Goal: Task Accomplishment & Management: Complete application form

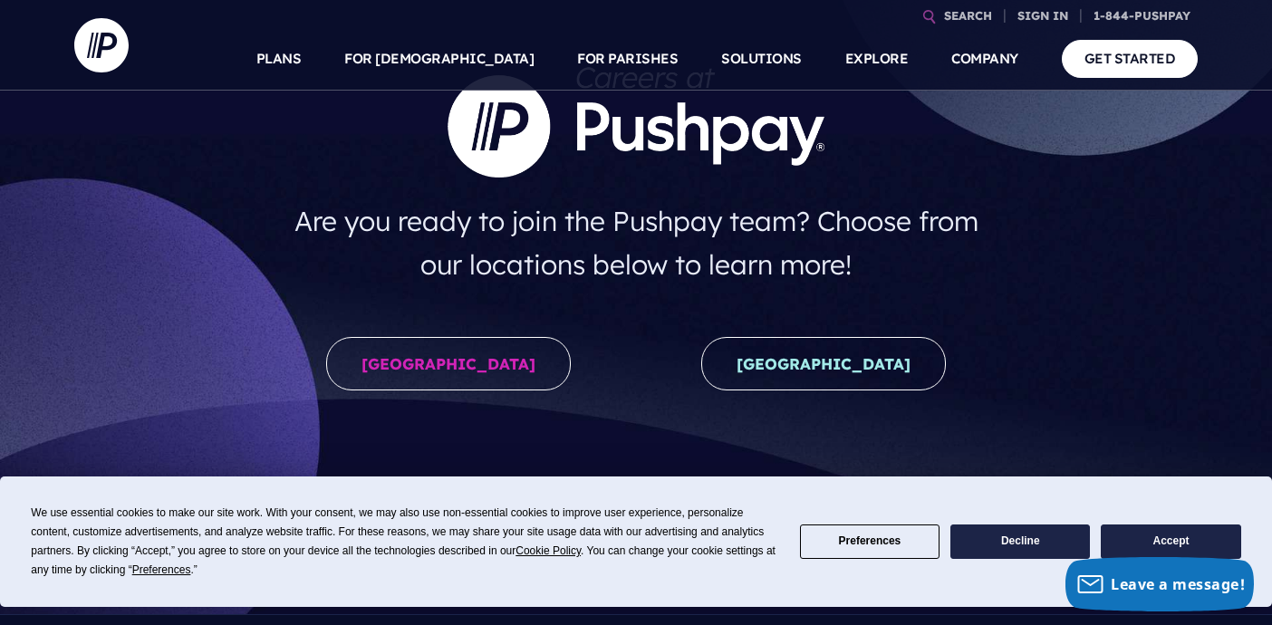
scroll to position [180, 0]
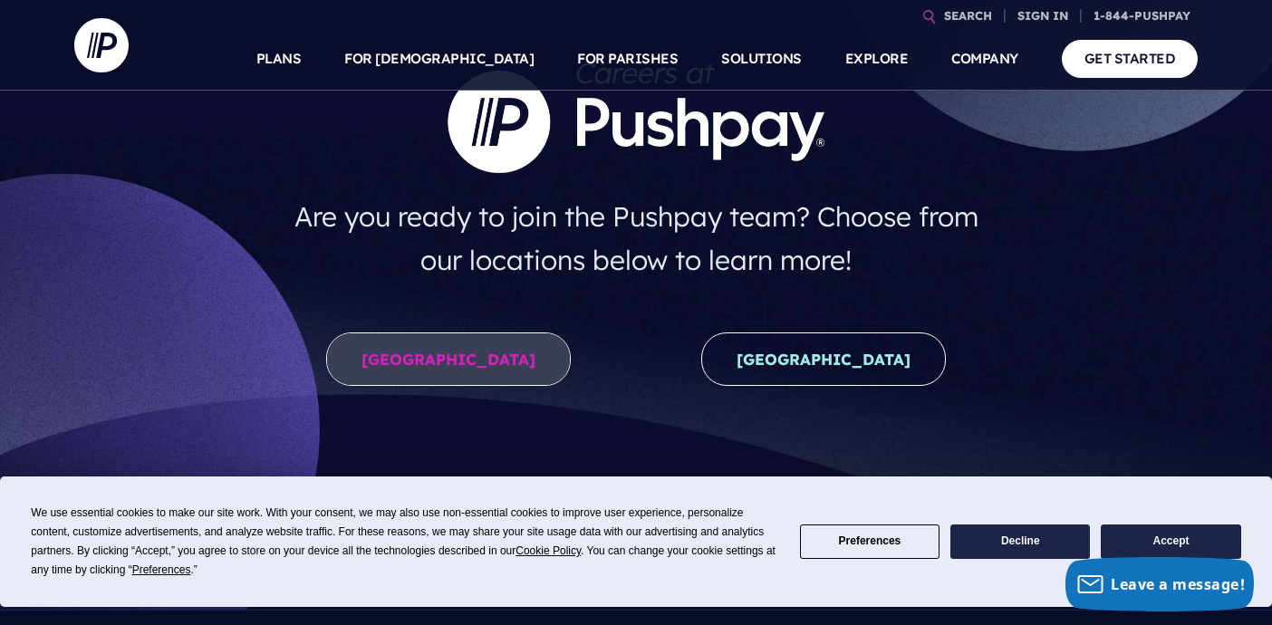
click at [484, 380] on link "United States" at bounding box center [448, 358] width 245 height 53
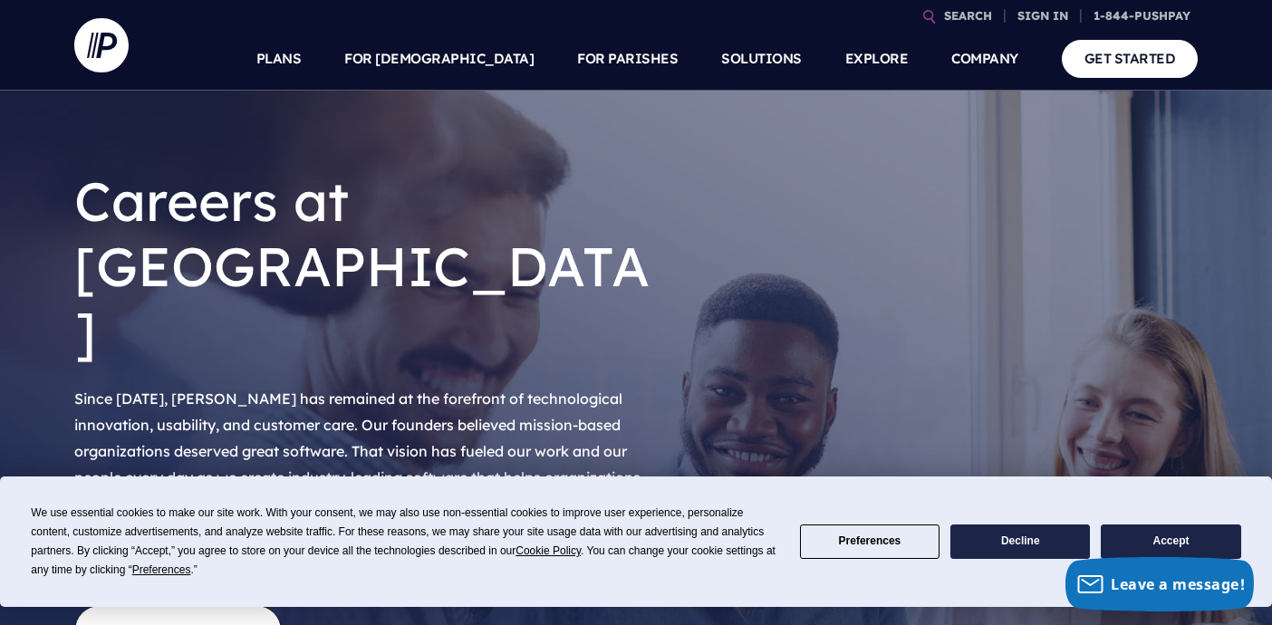
scroll to position [23, 0]
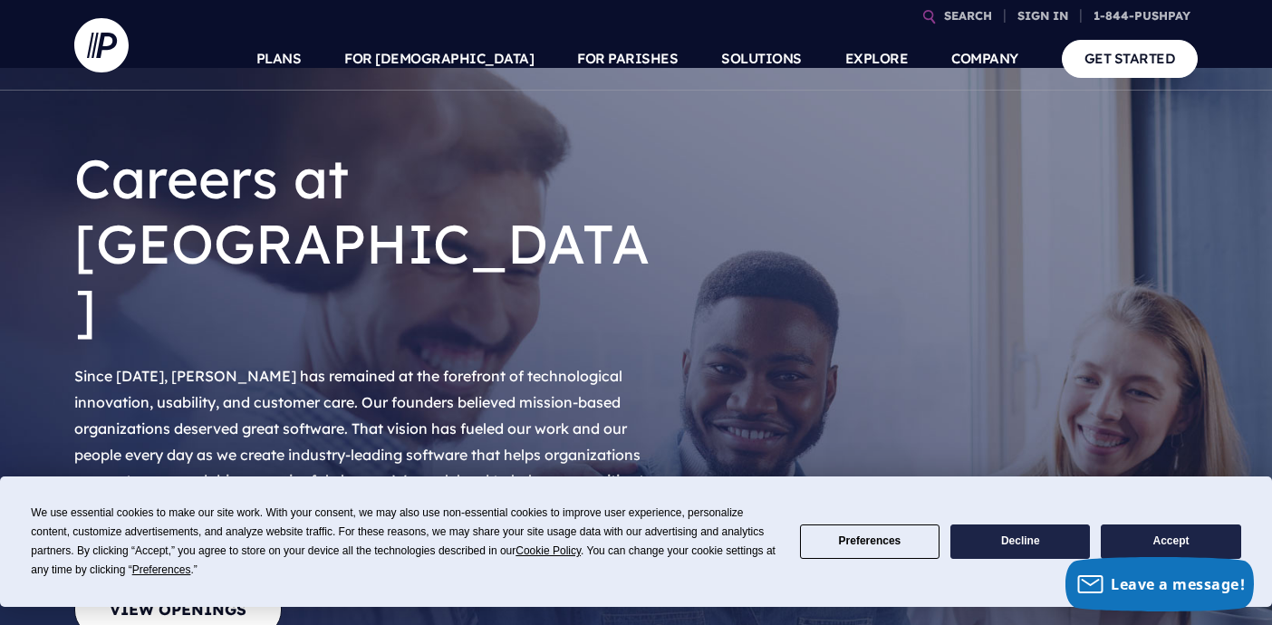
click at [1175, 533] on button "Accept" at bounding box center [1169, 541] width 139 height 35
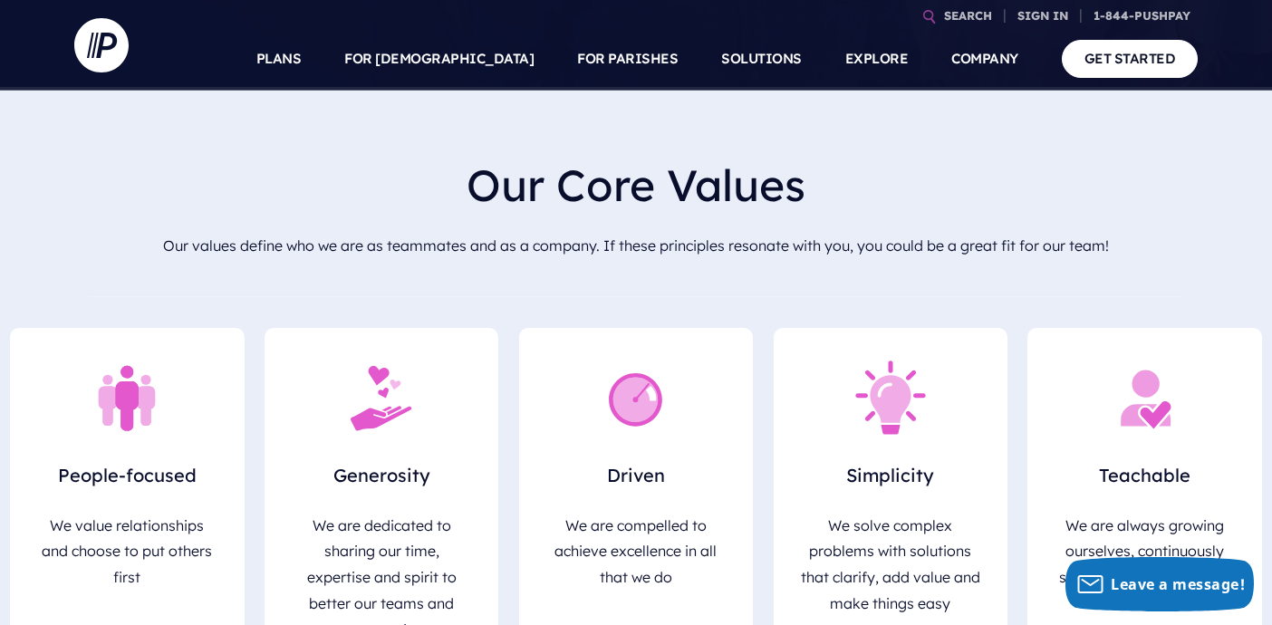
scroll to position [95, 0]
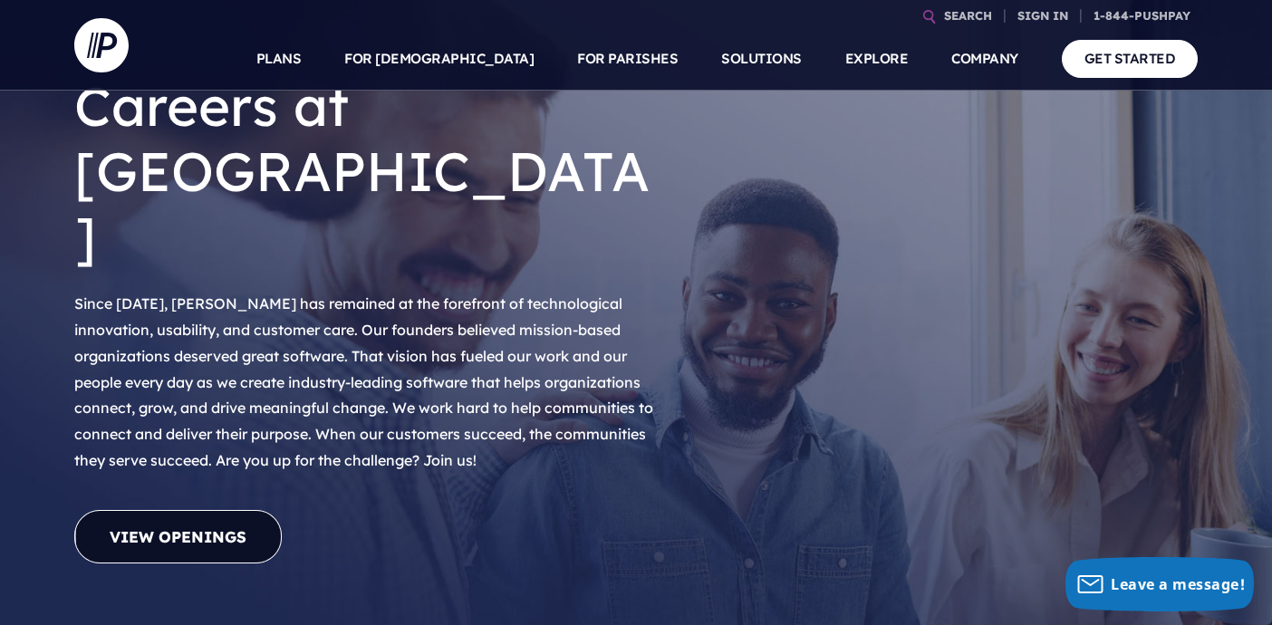
click at [152, 510] on link "View Openings" at bounding box center [177, 536] width 207 height 53
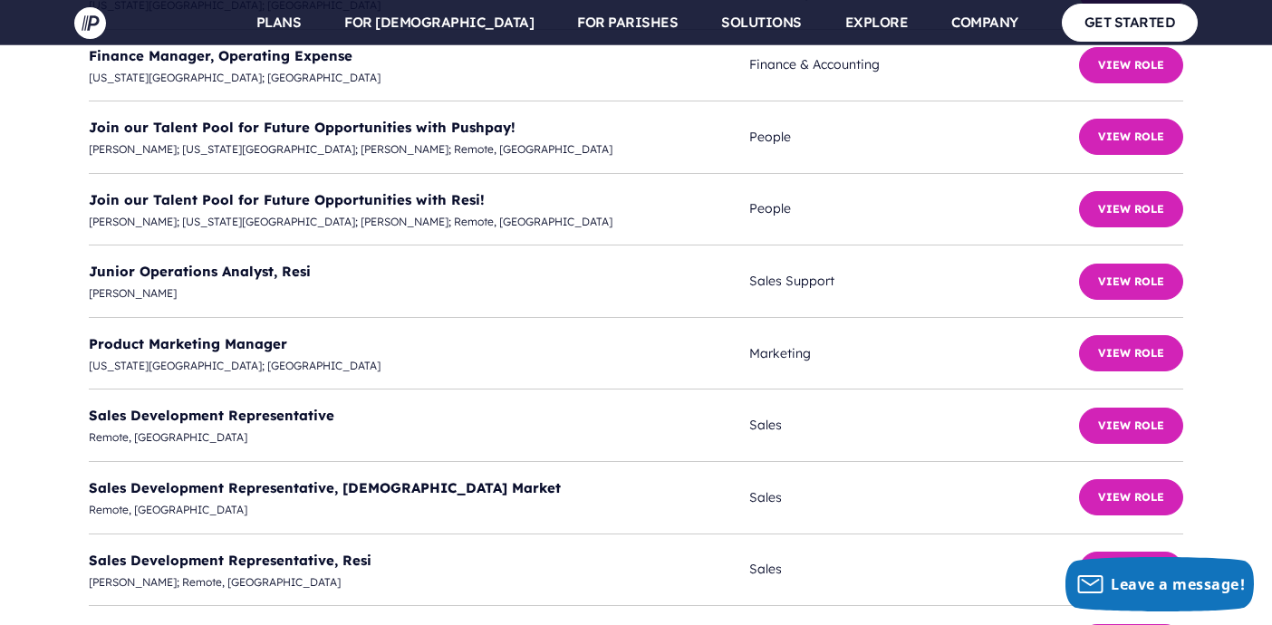
scroll to position [4936, 0]
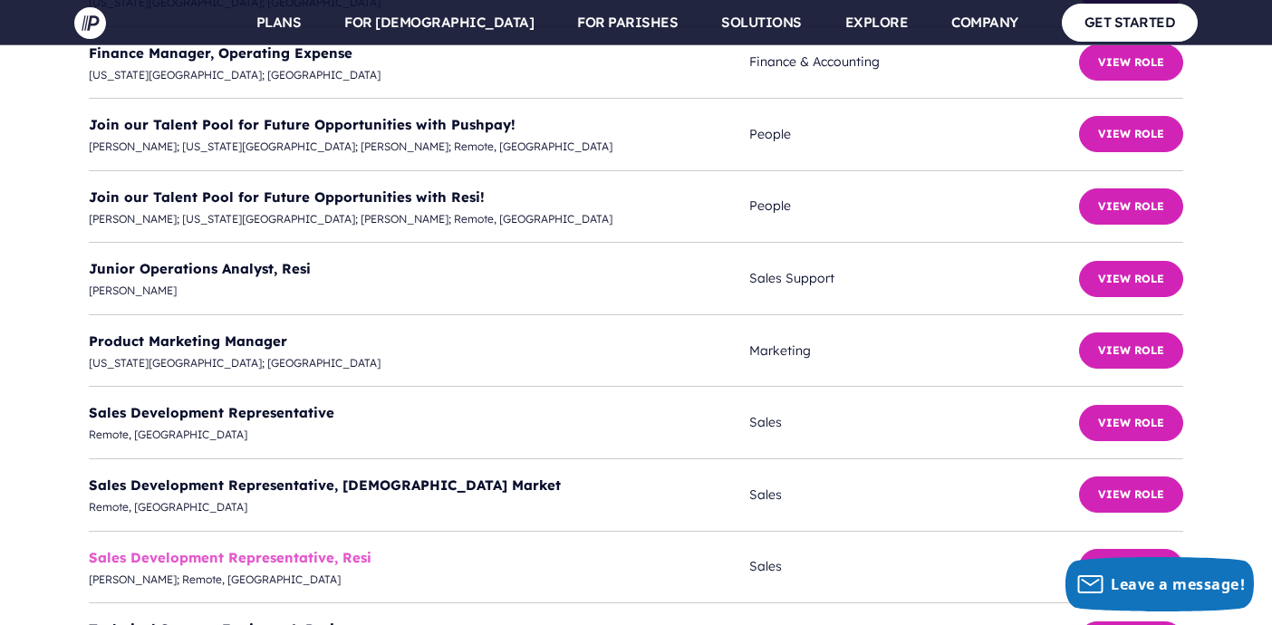
click at [350, 549] on link "Sales Development Representative, Resi" at bounding box center [230, 557] width 283 height 17
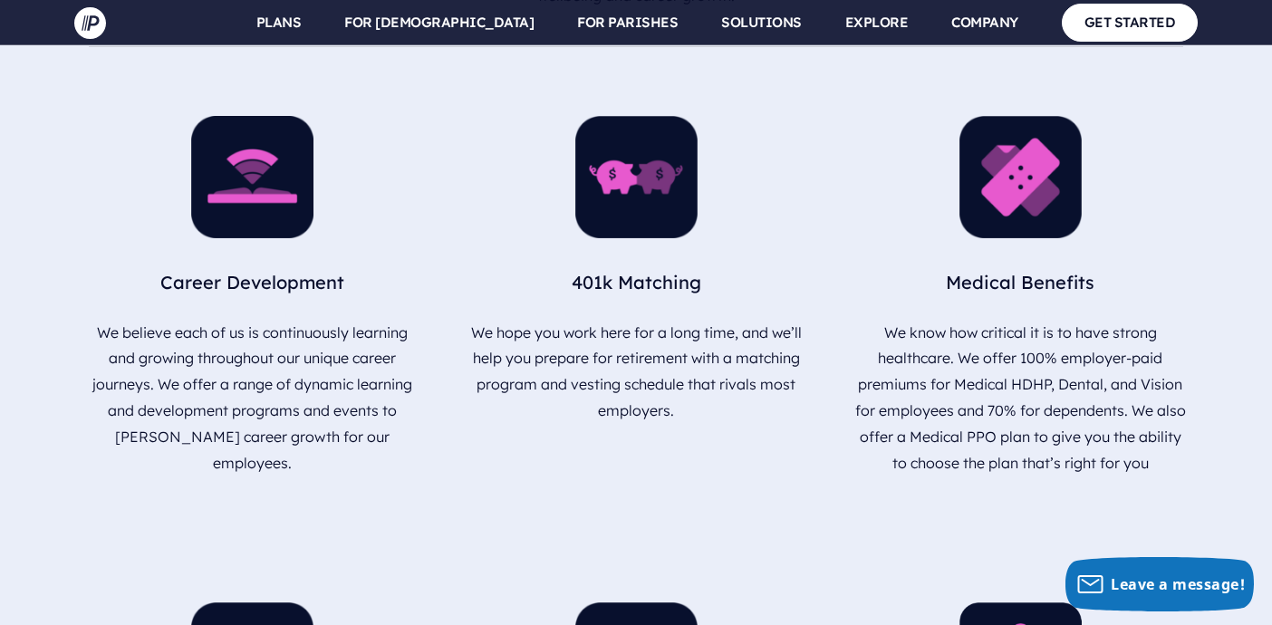
scroll to position [2190, 0]
